Goal: Navigation & Orientation: Go to known website

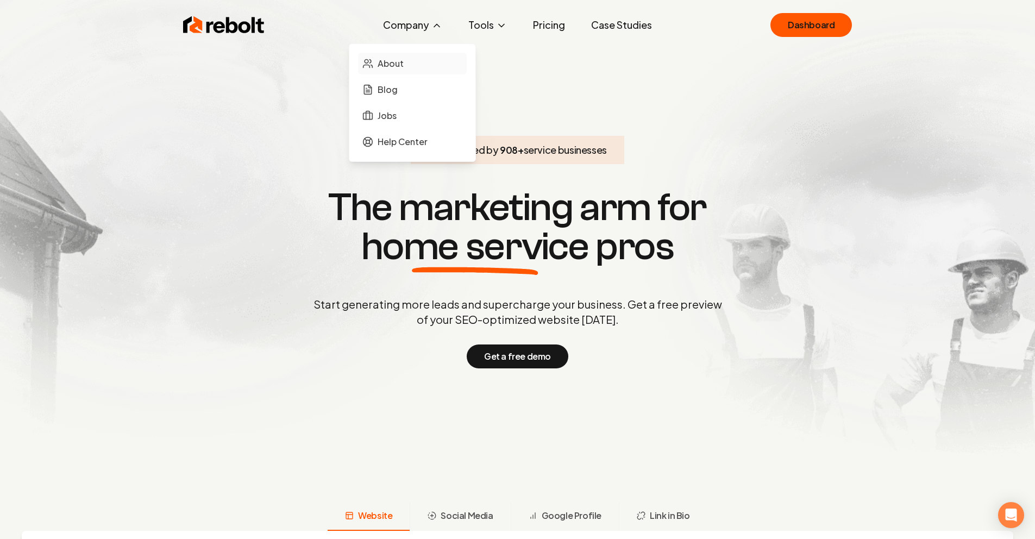
click at [393, 67] on span "About" at bounding box center [391, 63] width 26 height 13
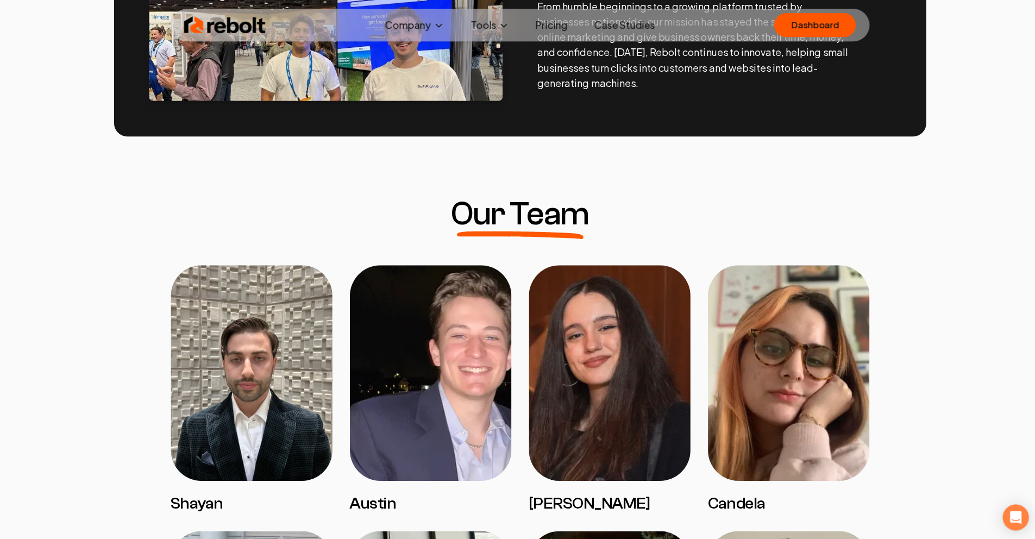
scroll to position [684, 0]
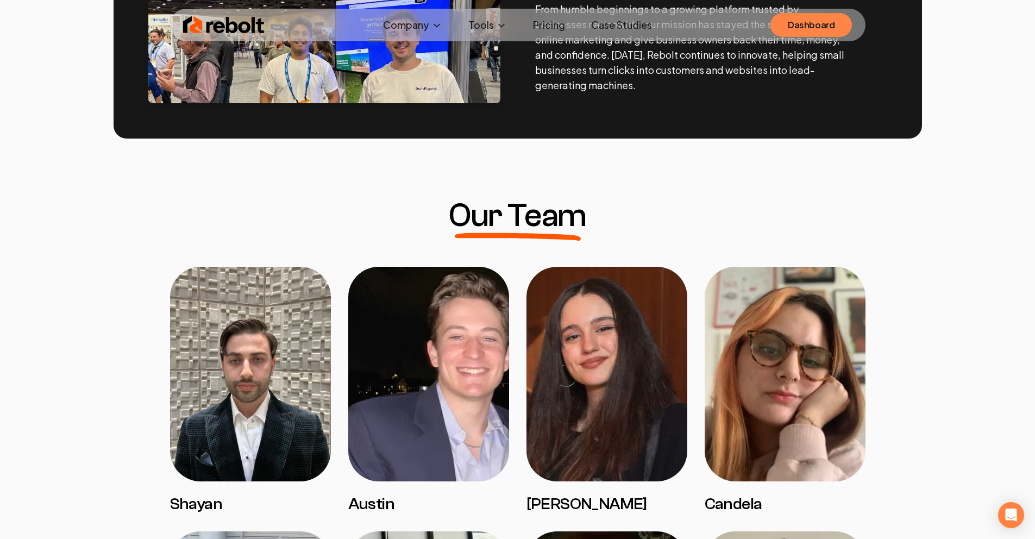
click at [822, 27] on link "Dashboard" at bounding box center [812, 25] width 82 height 24
